Goal: Find specific page/section: Find specific page/section

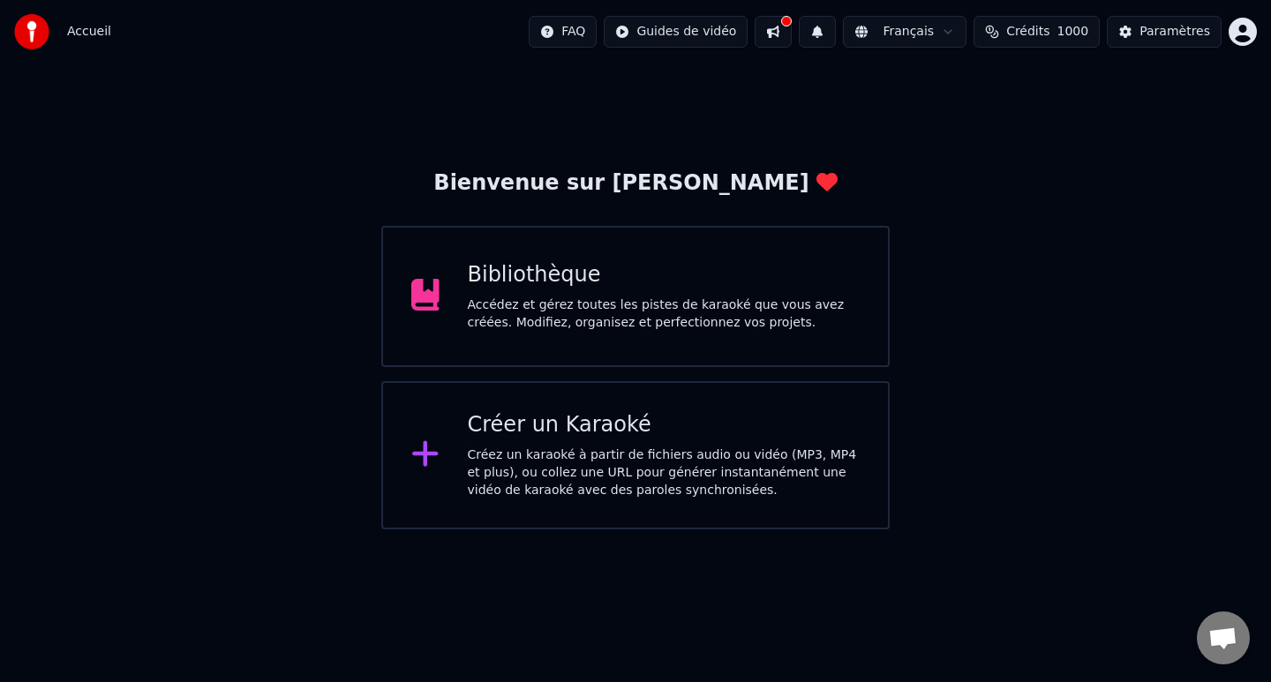
click at [528, 311] on div "Accédez et gérez toutes les pistes de karaoké que vous avez créées. Modifiez, o…" at bounding box center [664, 314] width 393 height 35
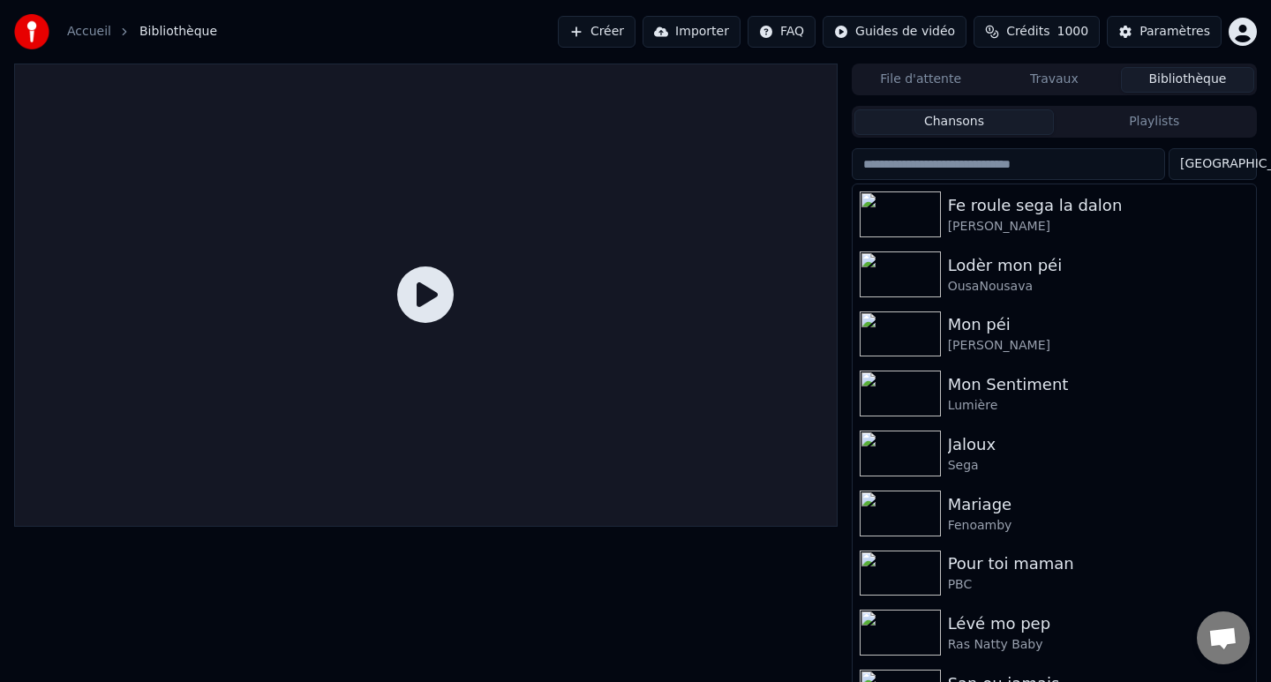
click at [1071, 161] on input "search" at bounding box center [1008, 164] width 313 height 32
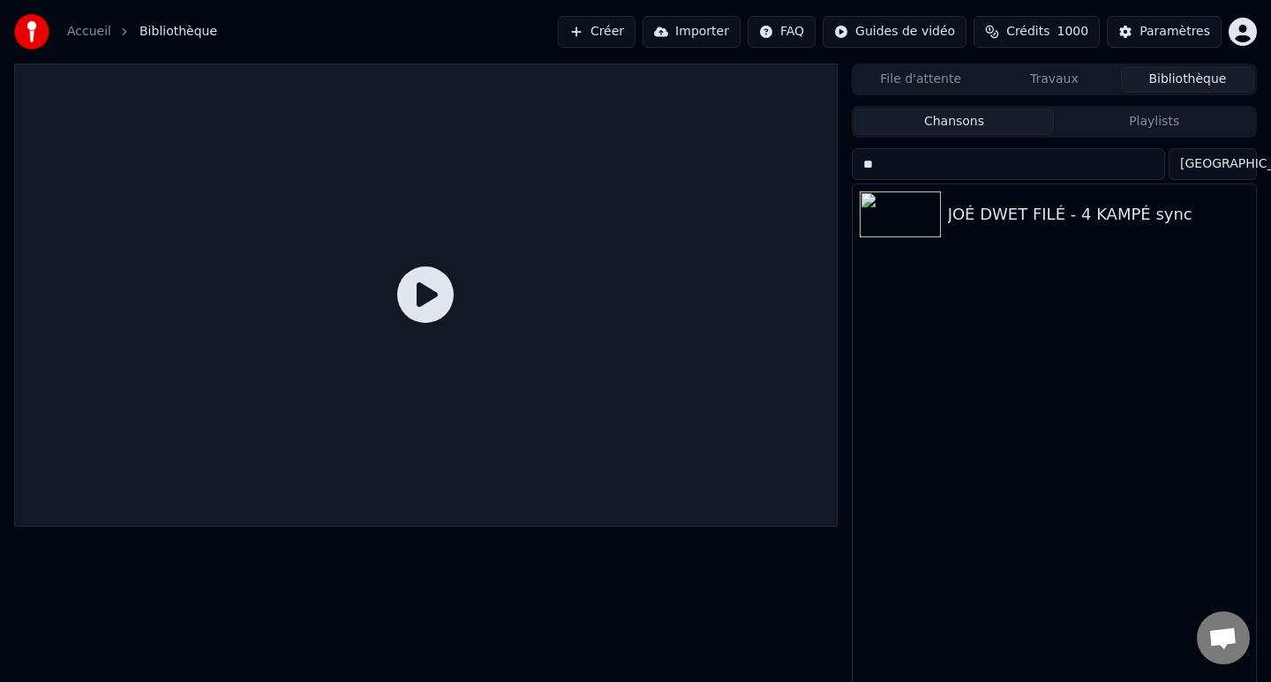
type input "*"
